Goal: Find specific fact: Find specific fact

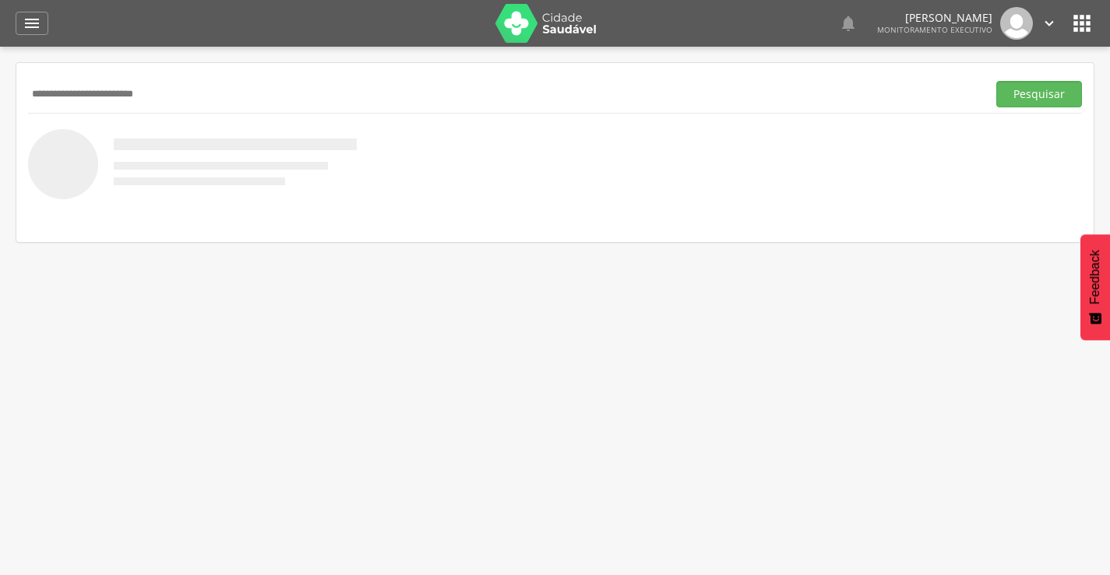
type input "**********"
click at [996, 81] on button "Pesquisar" at bounding box center [1039, 94] width 86 height 26
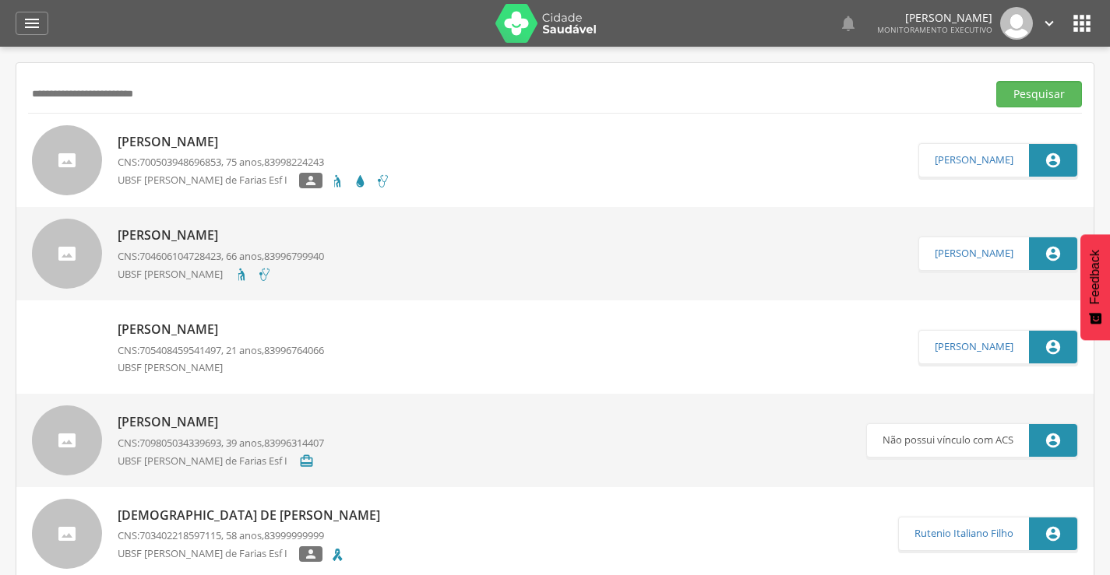
click at [220, 141] on p "[PERSON_NAME]" at bounding box center [254, 142] width 273 height 18
type input "**********"
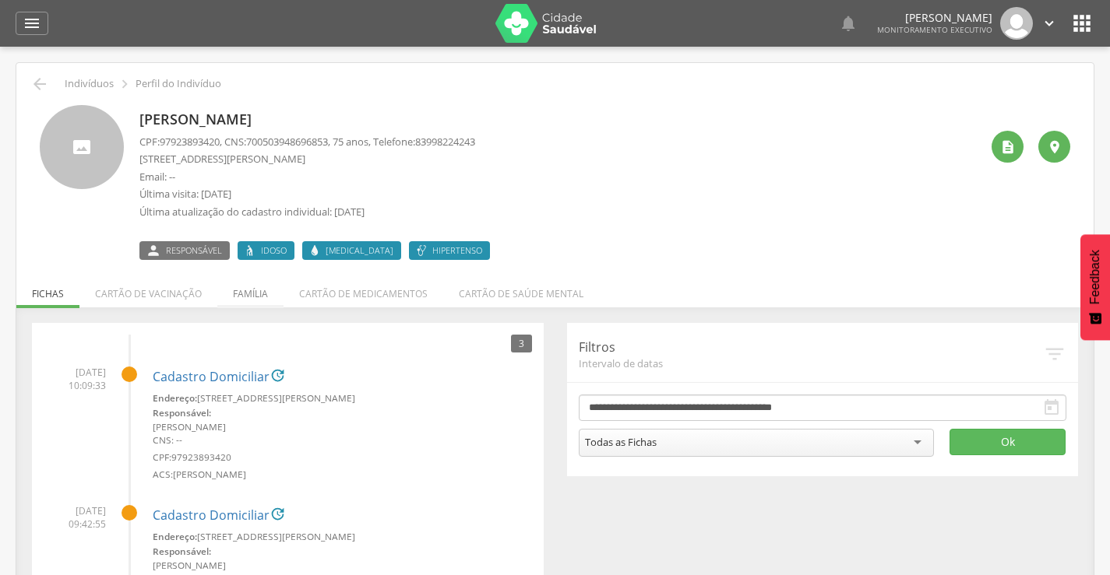
click at [258, 296] on li "Família" at bounding box center [250, 290] width 66 height 37
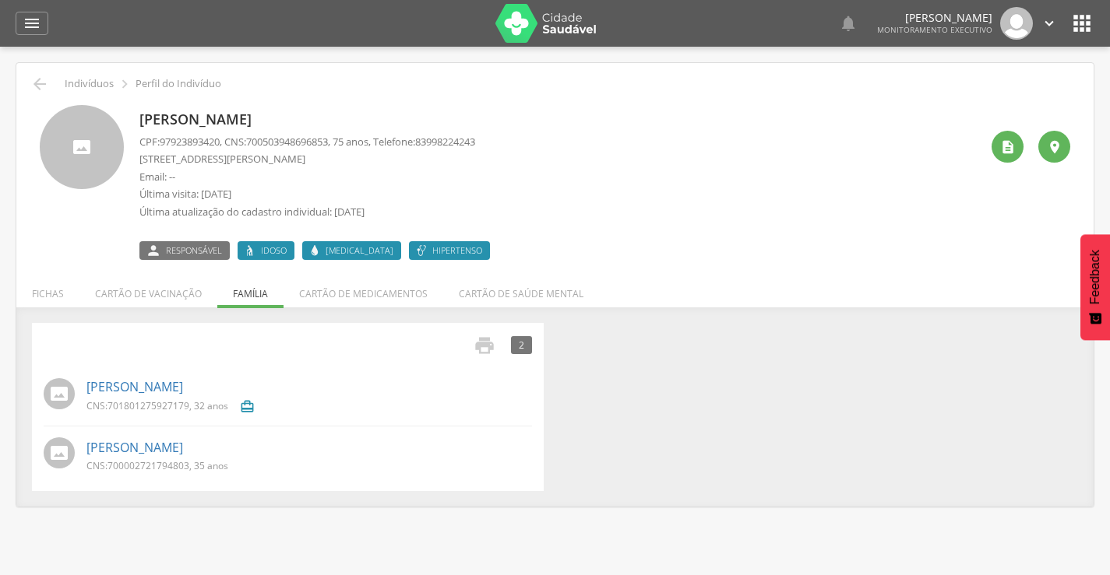
scroll to position [47, 0]
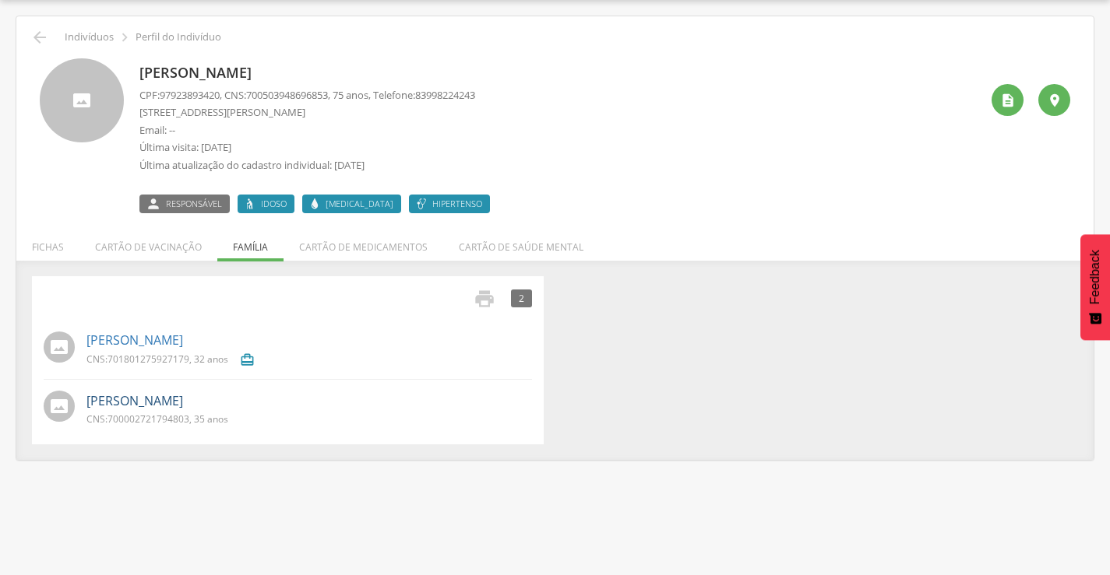
click at [178, 403] on link "[PERSON_NAME]" at bounding box center [134, 401] width 97 height 18
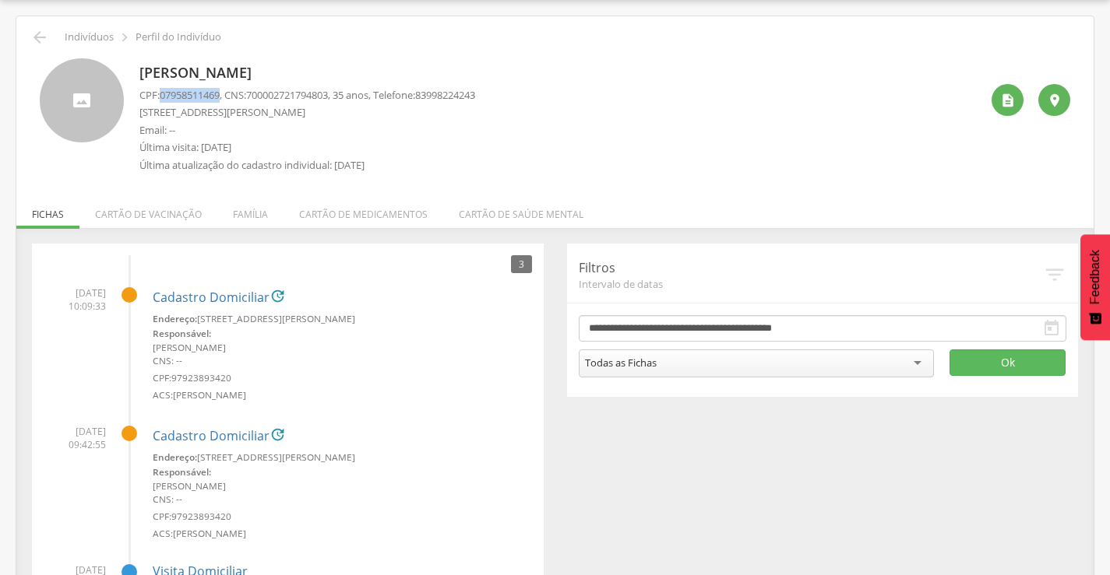
drag, startPoint x: 165, startPoint y: 95, endPoint x: 224, endPoint y: 93, distance: 59.2
click at [220, 93] on span "07958511469" at bounding box center [190, 95] width 60 height 14
copy span "07958511469"
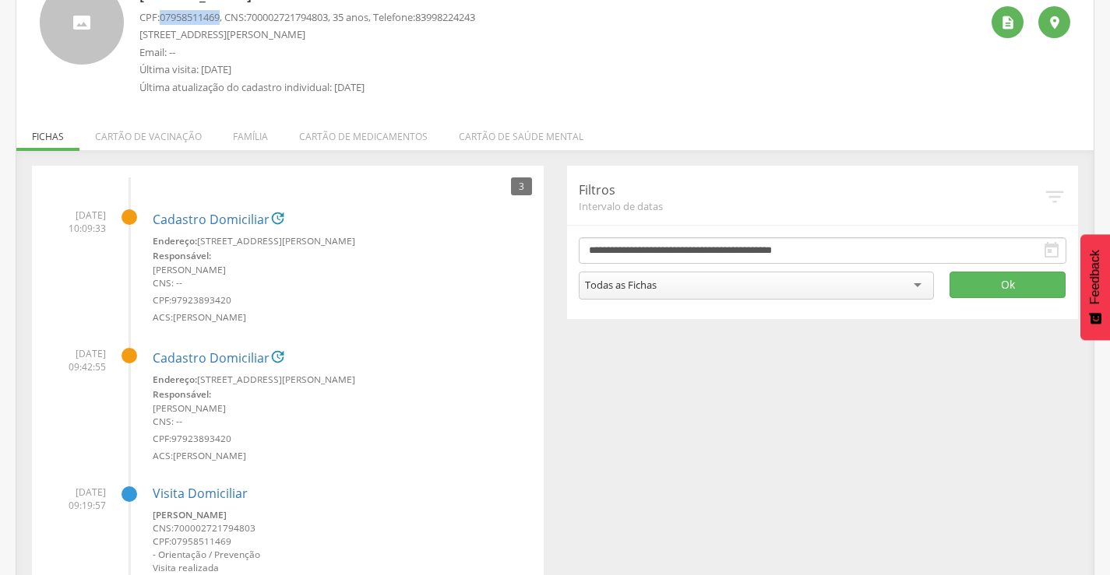
scroll to position [200, 0]
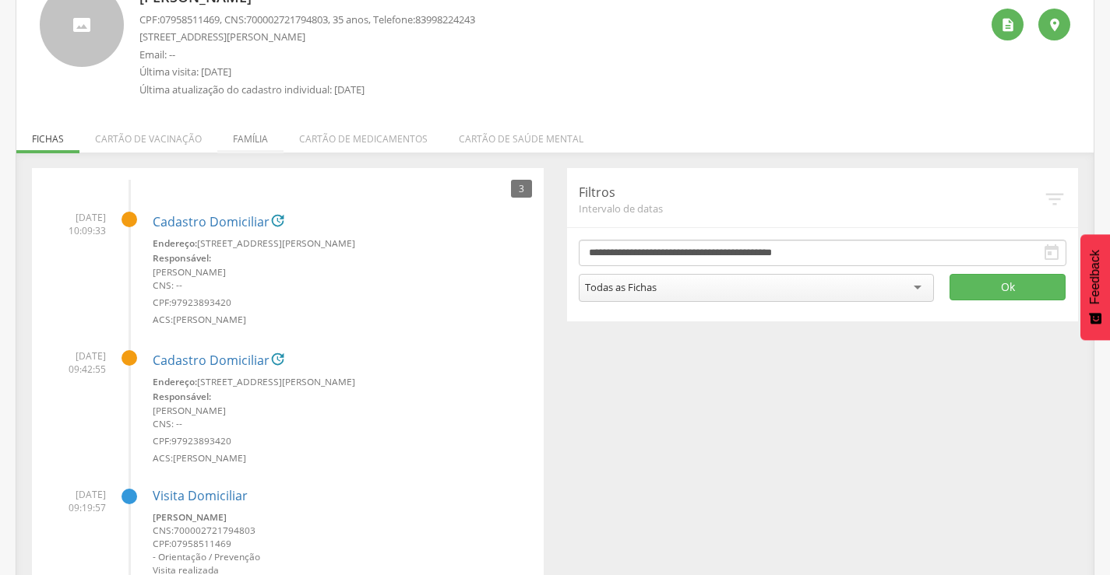
click at [255, 132] on li "Família" at bounding box center [250, 135] width 66 height 37
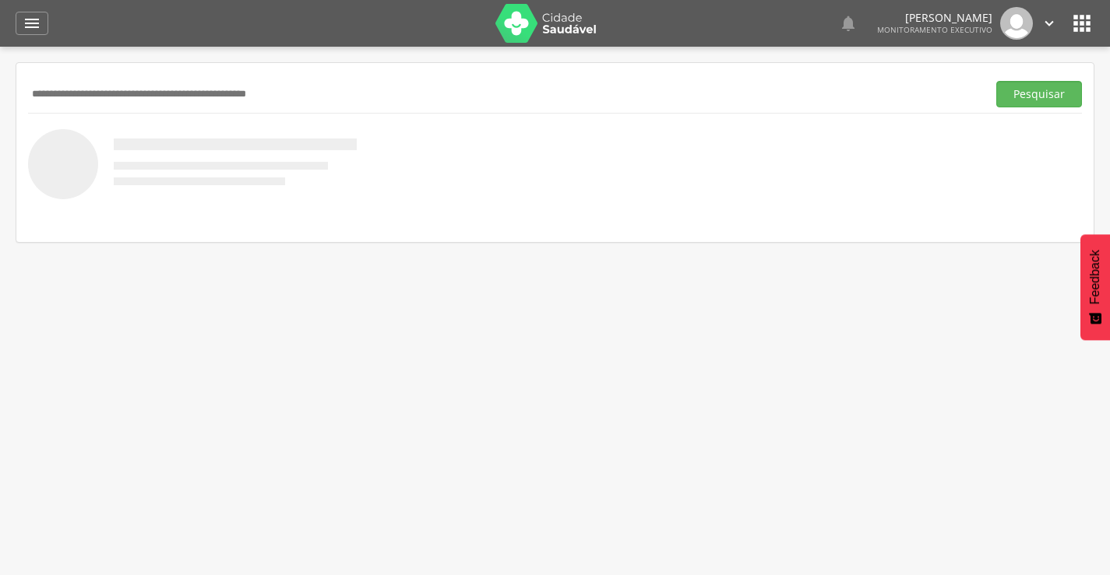
click at [223, 99] on input "text" at bounding box center [504, 94] width 952 height 26
type input "*"
type input "**********"
click at [996, 81] on button "Pesquisar" at bounding box center [1039, 94] width 86 height 26
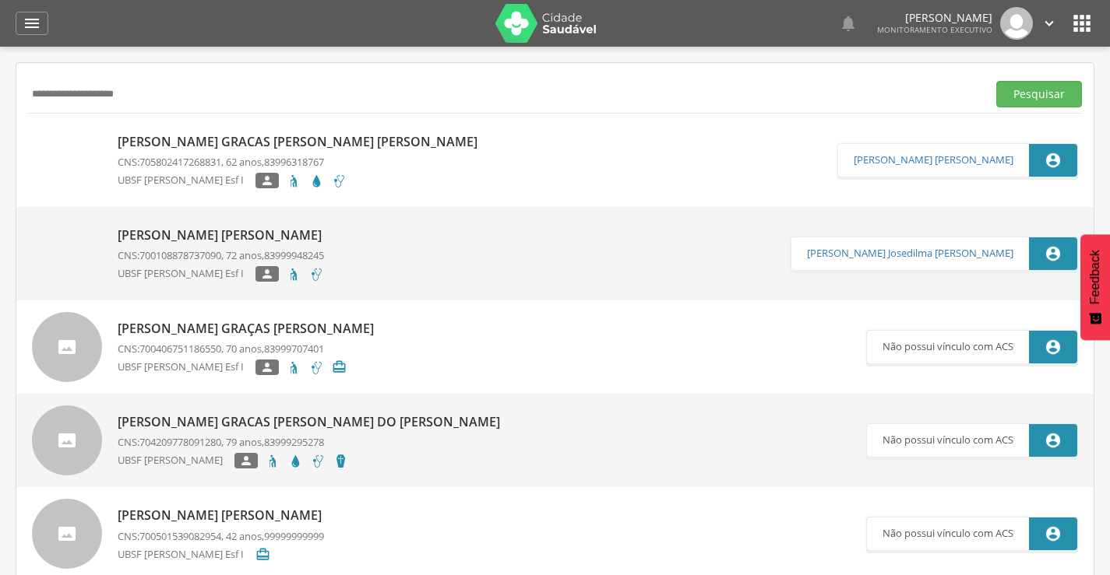
click at [244, 129] on div "Maria das Gracas Mota da Silva CNS: 705802417268831 , 62 anos, 83996318767 UBSF…" at bounding box center [302, 160] width 368 height 70
type input "**********"
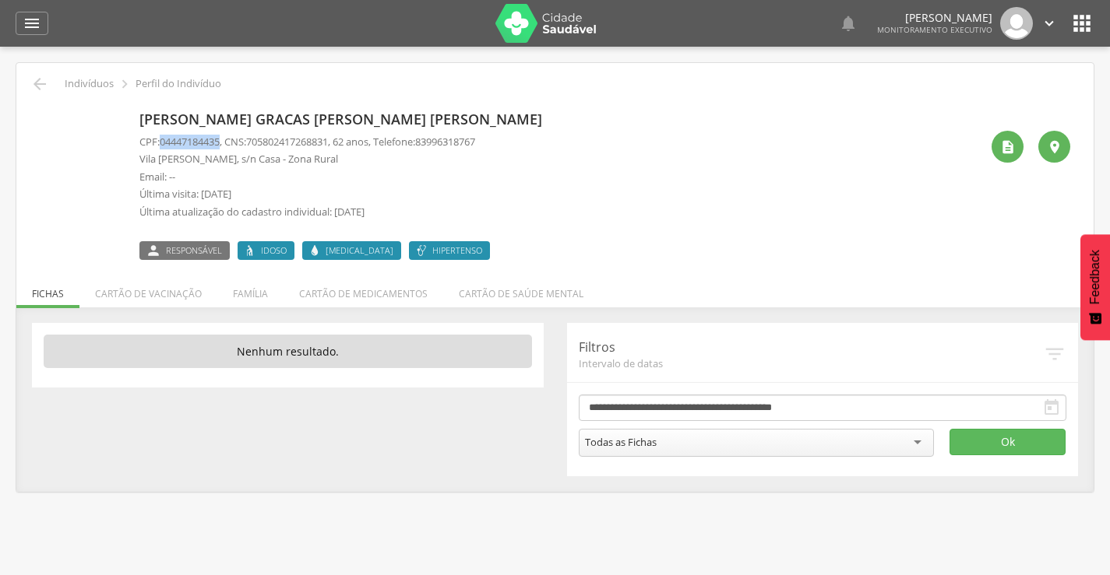
drag, startPoint x: 163, startPoint y: 141, endPoint x: 224, endPoint y: 141, distance: 61.5
click at [220, 141] on span "04447184435" at bounding box center [190, 142] width 60 height 14
copy span "04447184435"
click at [38, 86] on icon "" at bounding box center [39, 84] width 19 height 19
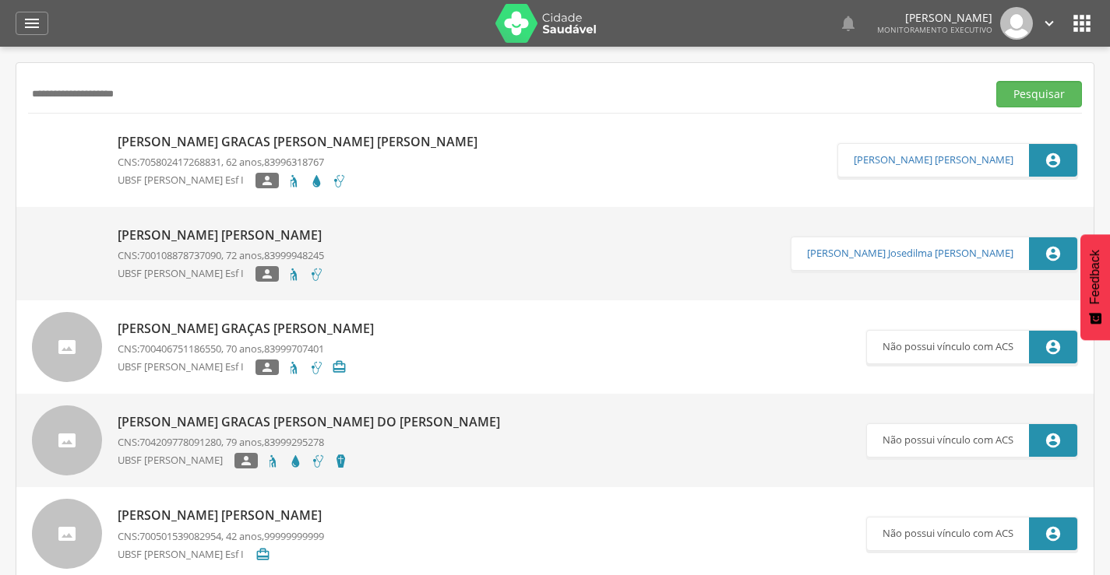
drag, startPoint x: 231, startPoint y: 101, endPoint x: 9, endPoint y: 96, distance: 222.8
click at [9, 96] on div " Supervisão  Distritos  Ubs Coordenador: - Prata / PB Intervalo de Tempo  S…" at bounding box center [555, 334] width 1110 height 575
type input "**********"
click at [996, 81] on button "Pesquisar" at bounding box center [1039, 94] width 86 height 26
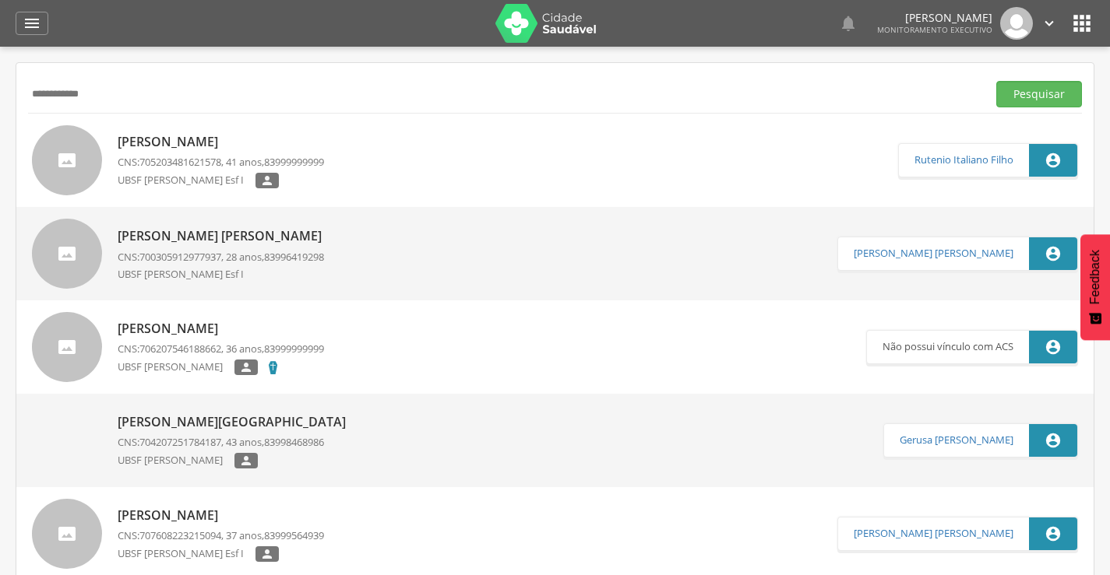
click at [253, 243] on p "Luciana Lima de Siqueira" at bounding box center [224, 236] width 212 height 18
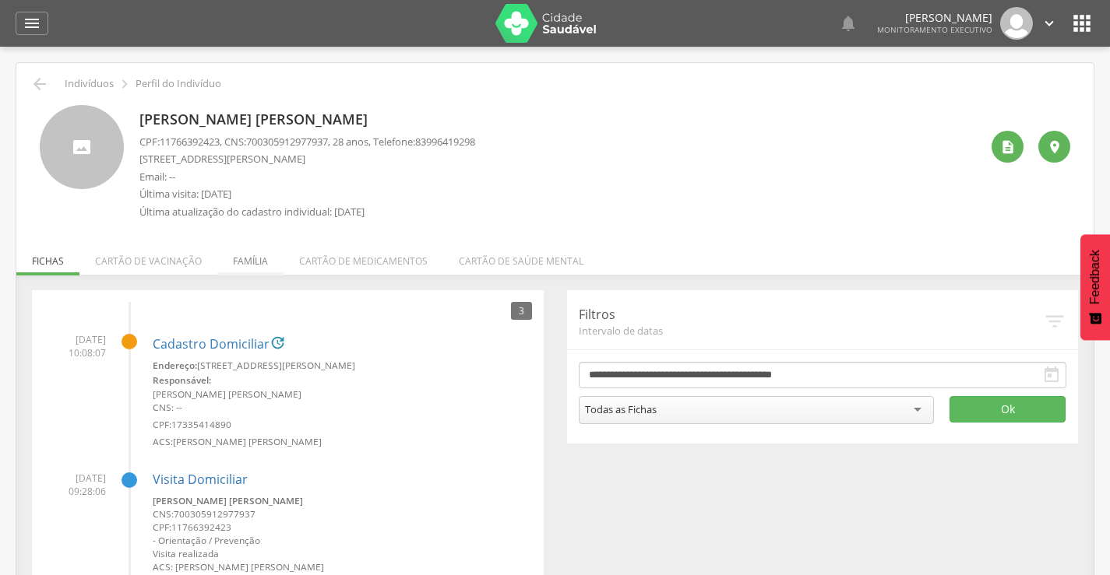
click at [251, 261] on li "Família" at bounding box center [250, 257] width 66 height 37
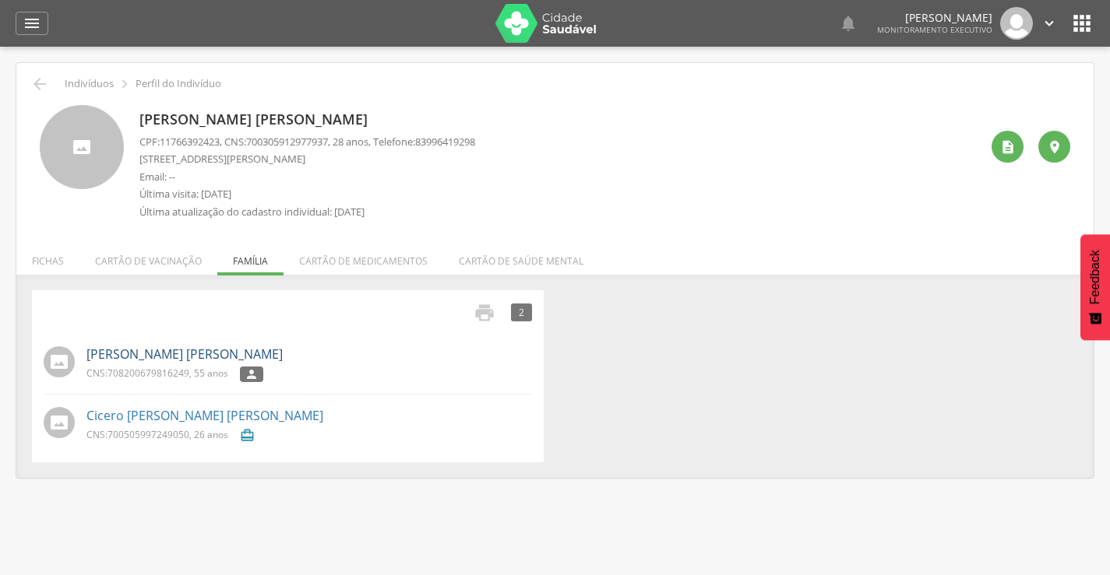
click at [141, 354] on link "Maria Jose de Lima Matos" at bounding box center [184, 355] width 196 height 18
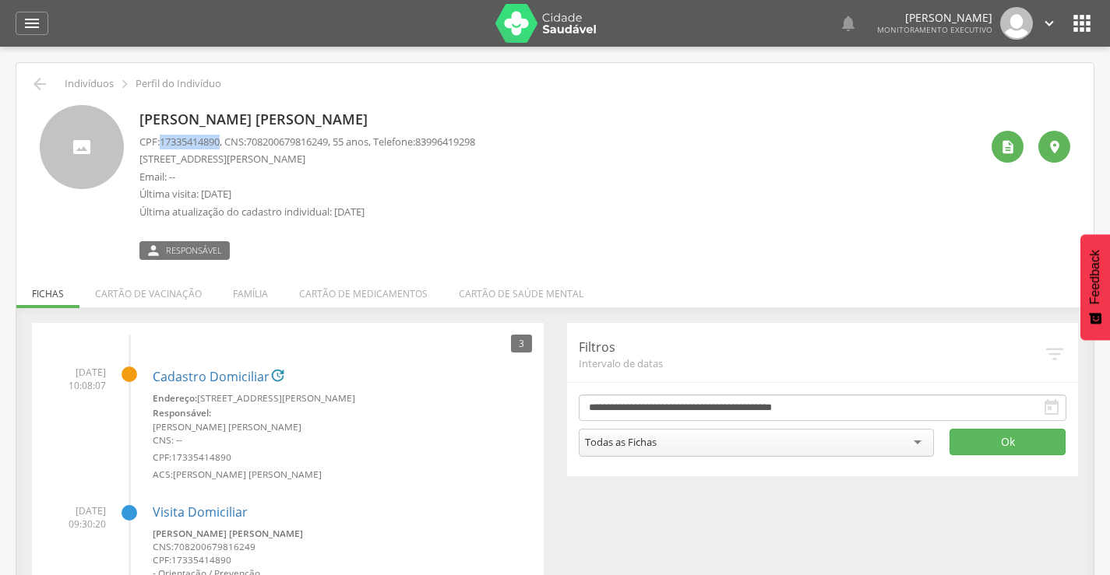
drag, startPoint x: 161, startPoint y: 141, endPoint x: 225, endPoint y: 139, distance: 63.9
click at [225, 139] on p "CPF: 17335414890 , CNS: 708200679816249 , 55 anos, Telefone: 83996419298" at bounding box center [307, 142] width 336 height 15
copy span "17335414890"
